Goal: Contribute content

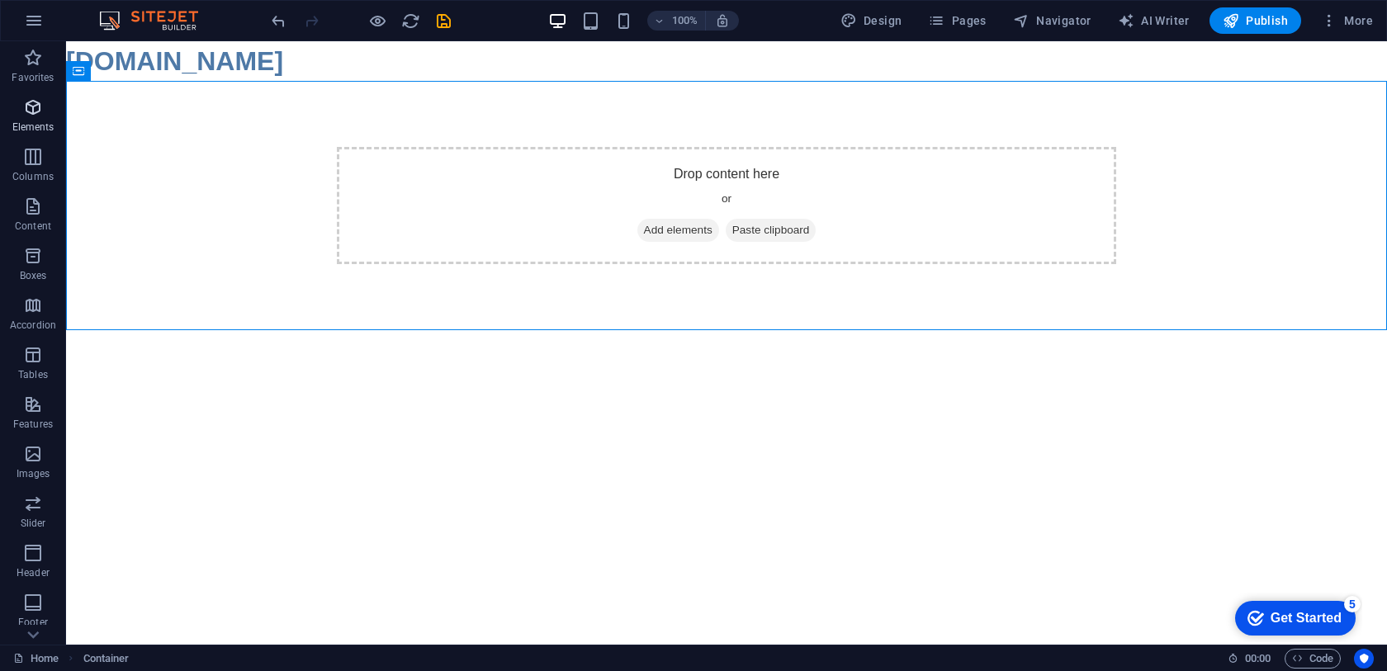
click at [28, 118] on span "Elements" at bounding box center [33, 117] width 66 height 40
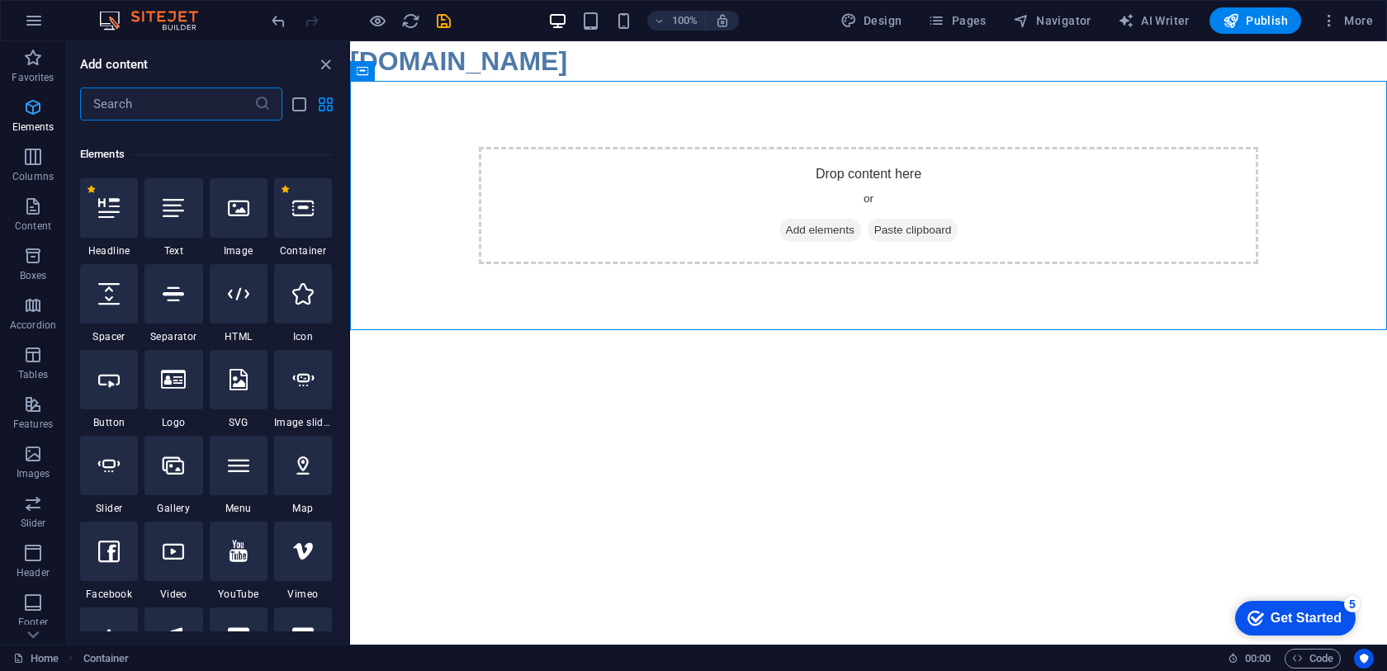
scroll to position [176, 0]
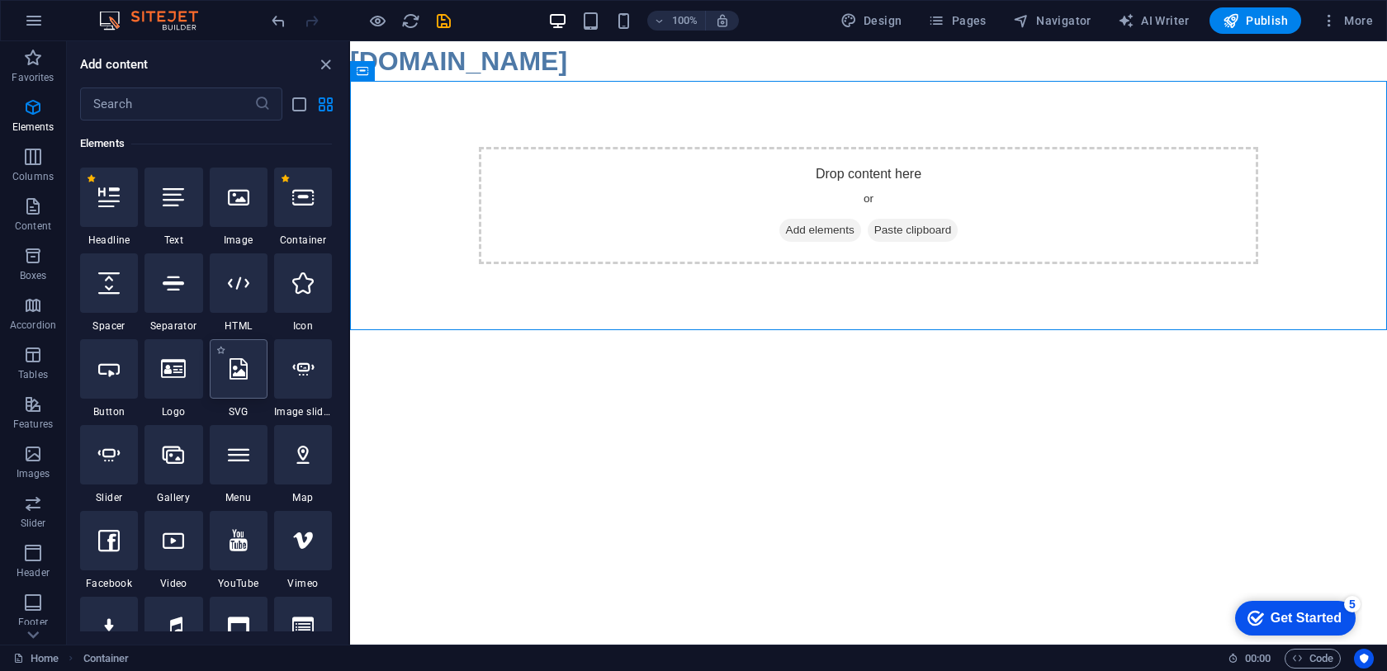
click at [236, 369] on icon at bounding box center [238, 368] width 18 height 21
select select "xMidYMid"
select select "px"
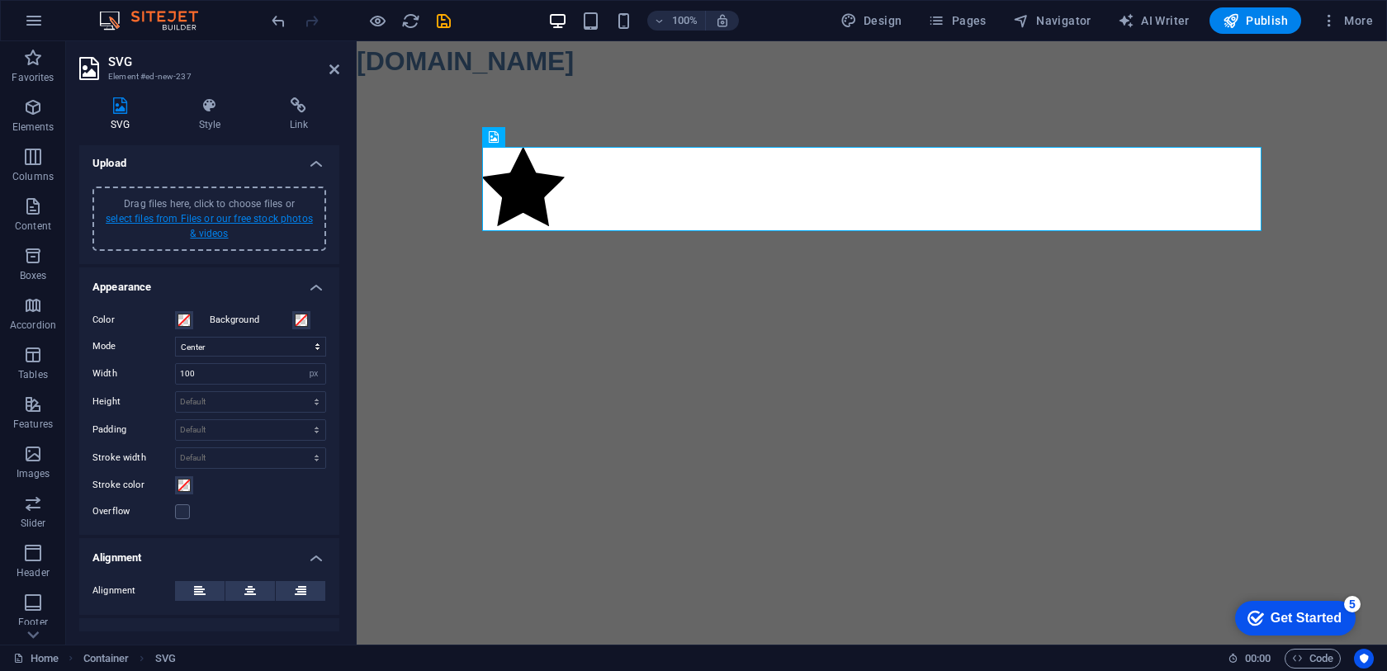
scroll to position [0, 0]
click at [206, 234] on link "select files from Files or our free stock photos & videos" at bounding box center [209, 228] width 207 height 26
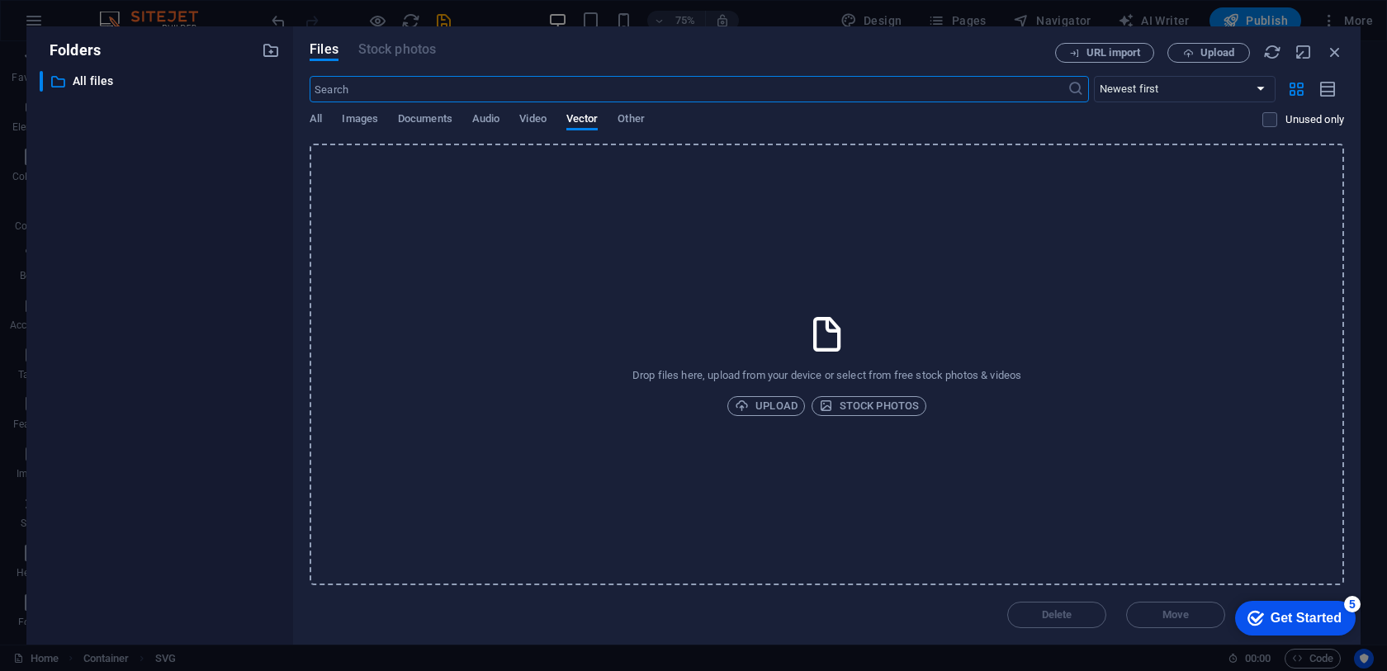
click at [325, 120] on div "All Images Documents Audio Video Vector Other" at bounding box center [785, 127] width 952 height 31
click at [321, 122] on span "All" at bounding box center [315, 120] width 12 height 23
click at [342, 123] on span "Images" at bounding box center [360, 120] width 36 height 23
click at [400, 120] on span "Documents" at bounding box center [425, 120] width 54 height 23
drag, startPoint x: 1330, startPoint y: 53, endPoint x: 972, endPoint y: 12, distance: 359.7
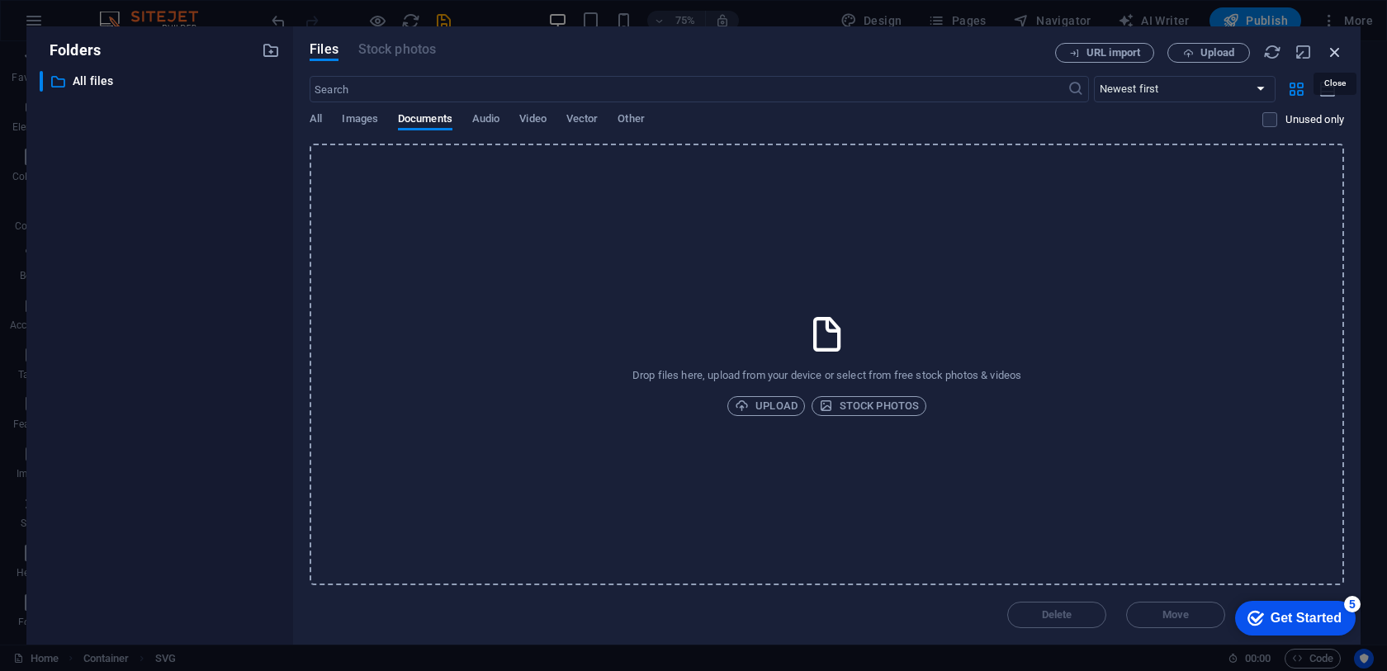
click at [1330, 53] on icon "button" at bounding box center [1334, 52] width 18 height 18
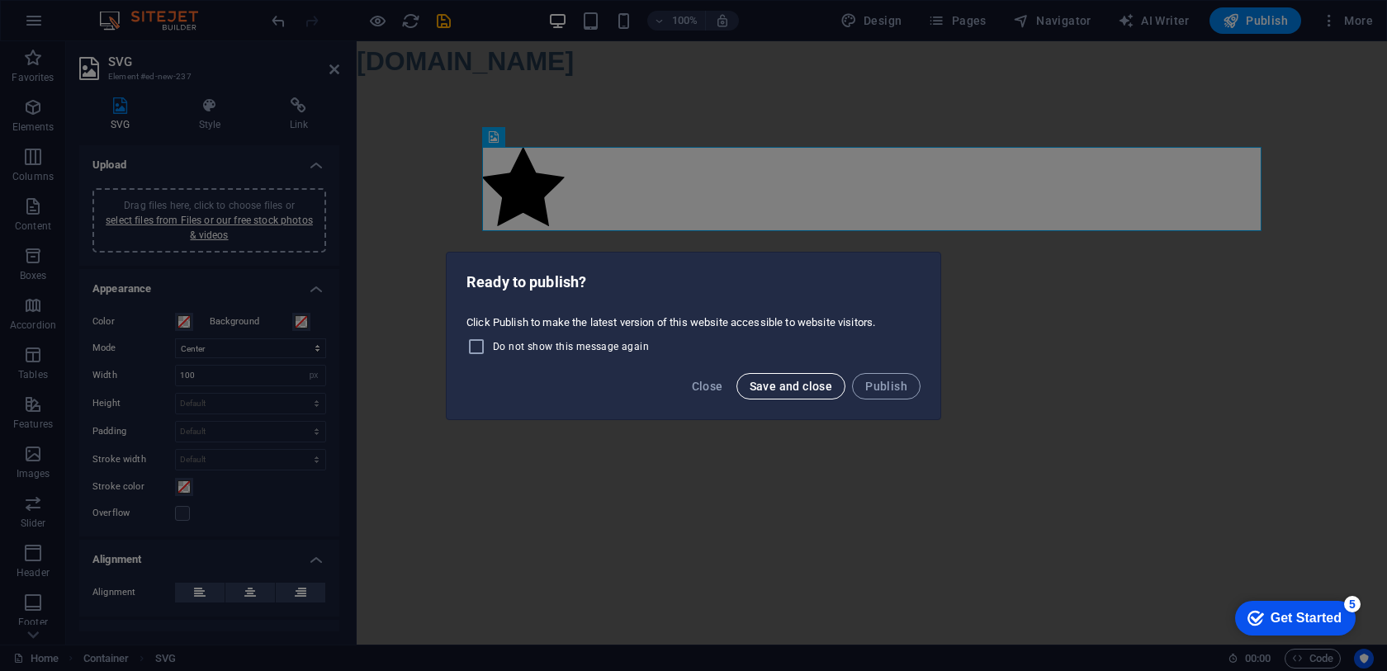
click at [820, 390] on span "Save and close" at bounding box center [790, 386] width 83 height 13
